Goal: Navigation & Orientation: Find specific page/section

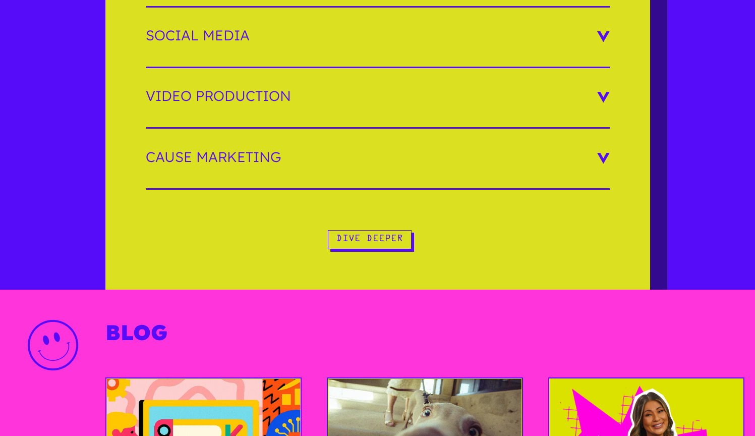
scroll to position [1990, 0]
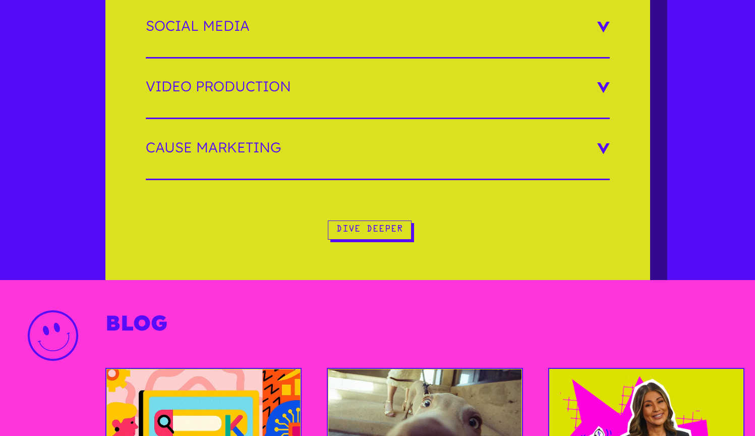
click at [247, 101] on div "Video Production We don’t just make videos—we make moments you can’t scroll pas…" at bounding box center [378, 95] width 464 height 48
click at [247, 84] on h3 "Video Production" at bounding box center [378, 86] width 464 height 14
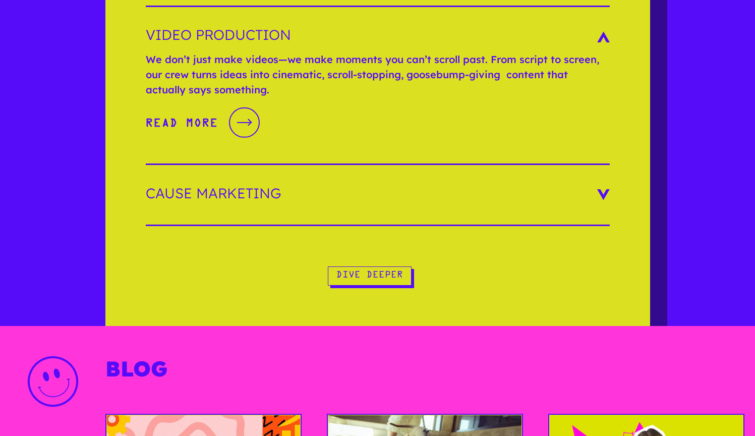
scroll to position [1939, 0]
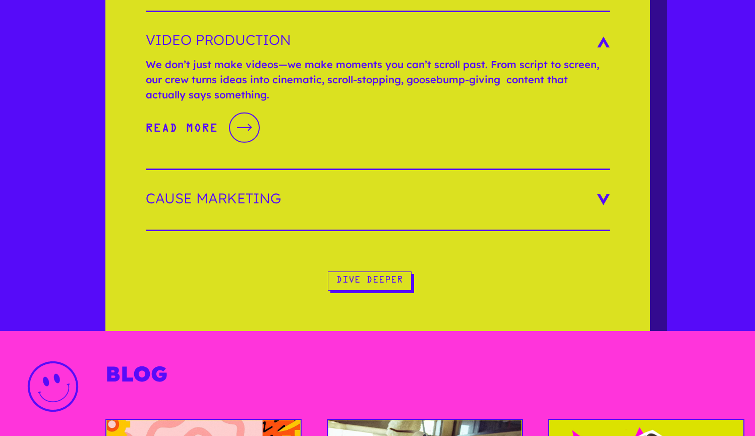
click at [199, 117] on link "Read More Read More" at bounding box center [203, 127] width 114 height 34
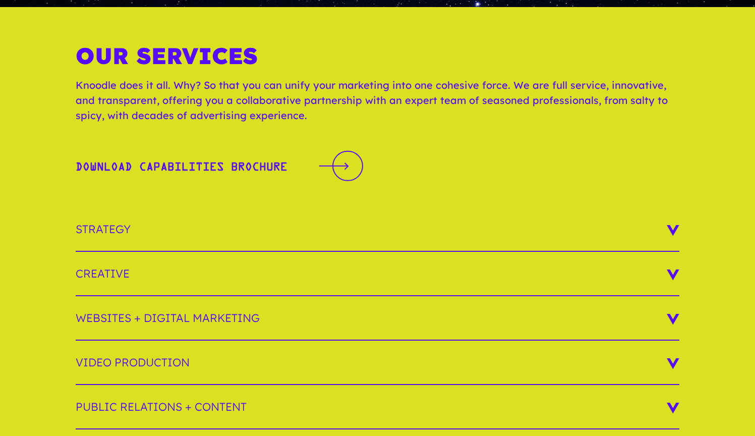
scroll to position [133, 0]
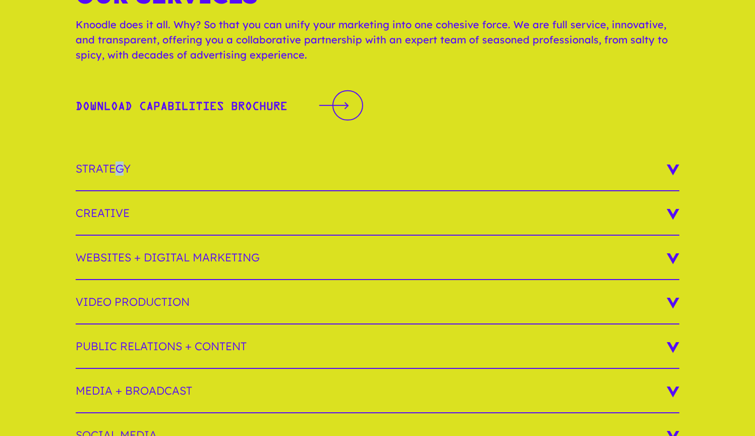
click at [119, 170] on h3 "Strategy" at bounding box center [378, 169] width 604 height 44
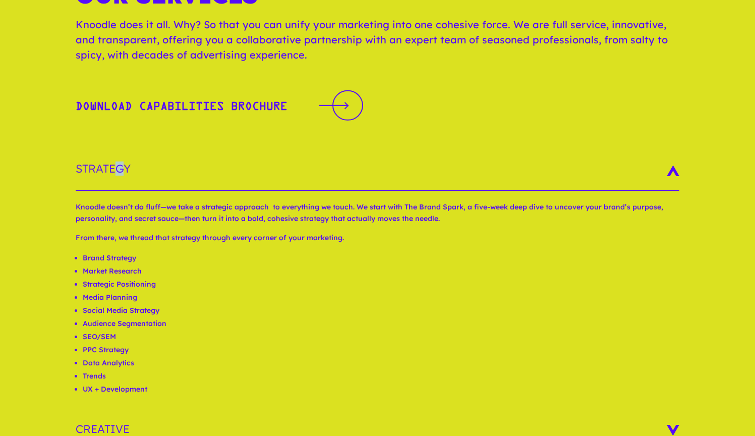
click at [119, 170] on h3 "Strategy" at bounding box center [378, 169] width 604 height 44
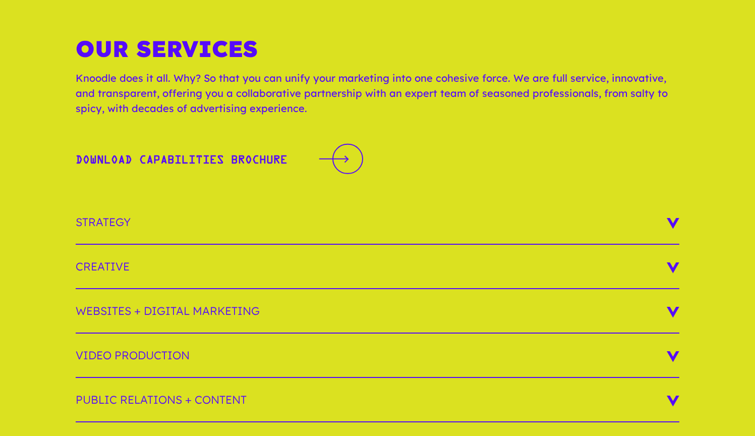
scroll to position [73, 0]
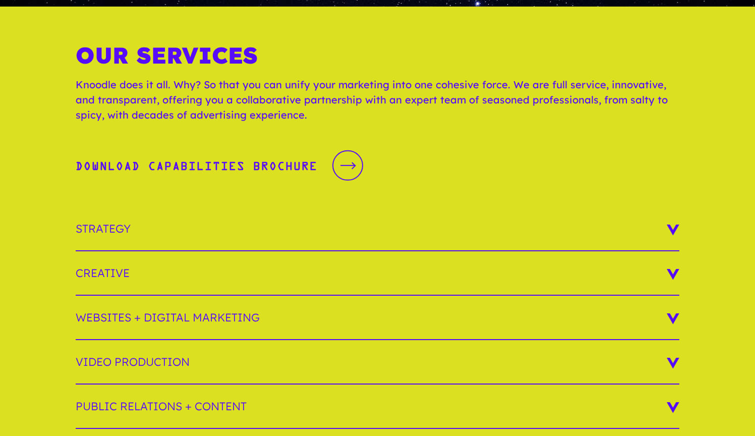
click at [121, 164] on link "Download Capabilities Brochure Download Capabilities Brochure" at bounding box center [220, 166] width 288 height 34
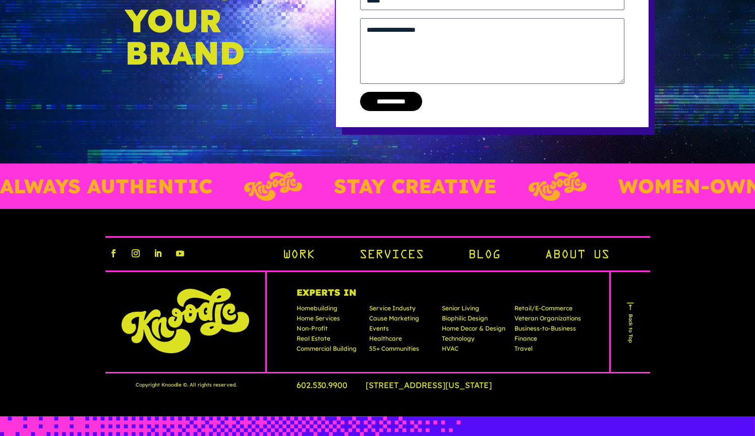
scroll to position [856, 0]
click at [596, 247] on link "About Us" at bounding box center [577, 255] width 65 height 17
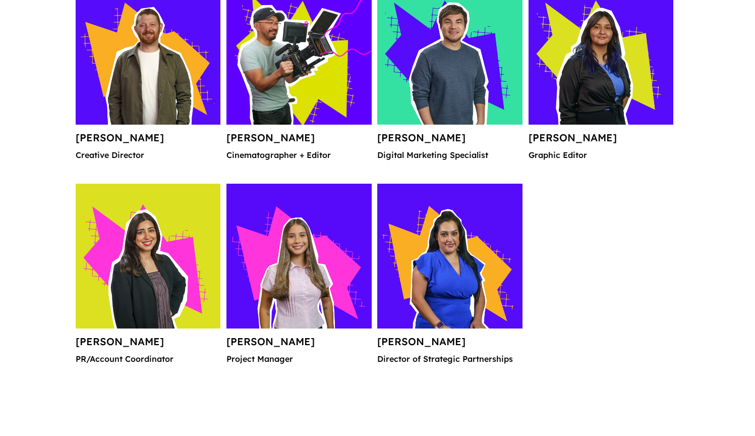
click at [318, 39] on img at bounding box center [299, 52] width 145 height 145
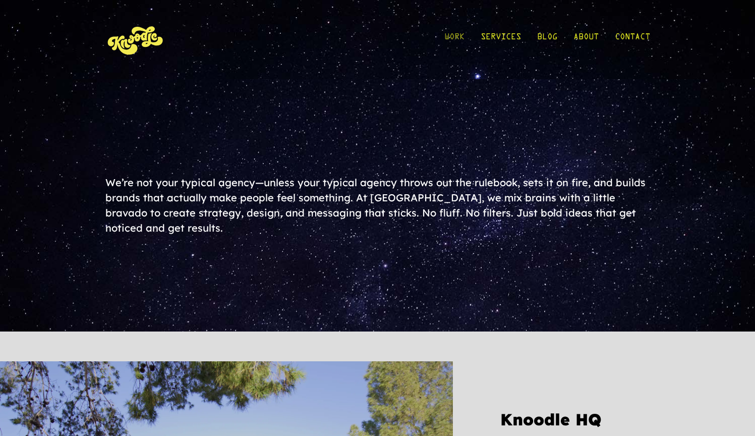
click at [457, 35] on link "Work" at bounding box center [454, 39] width 20 height 47
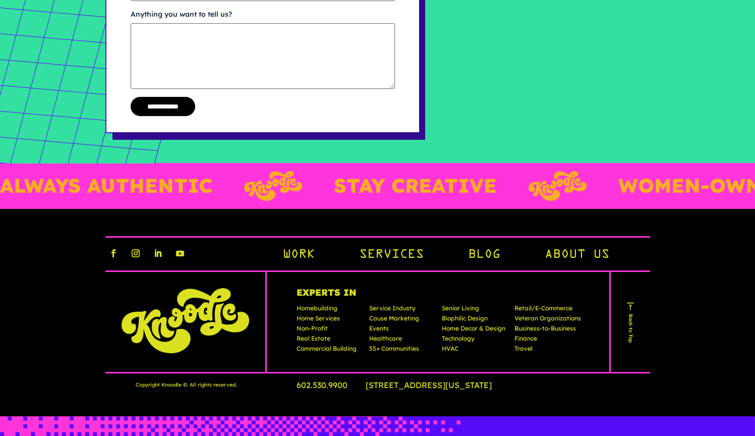
scroll to position [313, 0]
